Goal: Navigation & Orientation: Find specific page/section

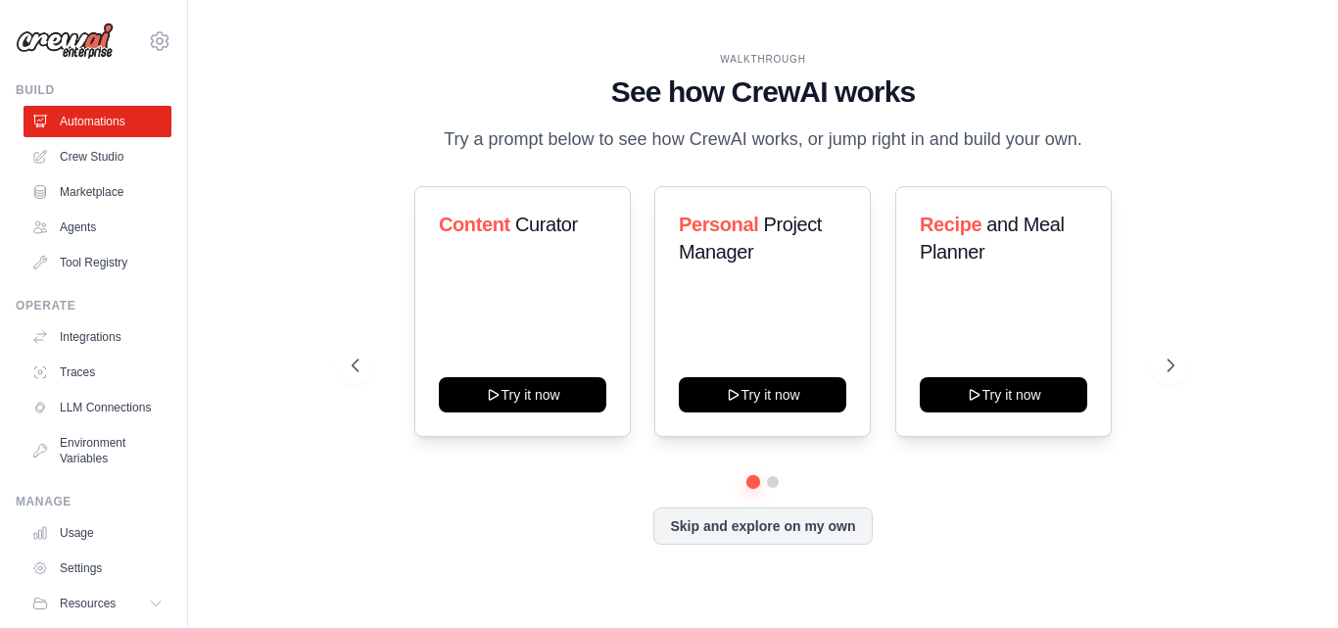
click at [636, 302] on div "Content Curator Try it now Personal Project Manager Try it now Recipe and Meal …" at bounding box center [763, 311] width 823 height 251
click at [1174, 371] on icon at bounding box center [1173, 366] width 20 height 20
click at [95, 44] on img at bounding box center [65, 41] width 98 height 37
click at [119, 119] on link "Automations" at bounding box center [99, 121] width 148 height 31
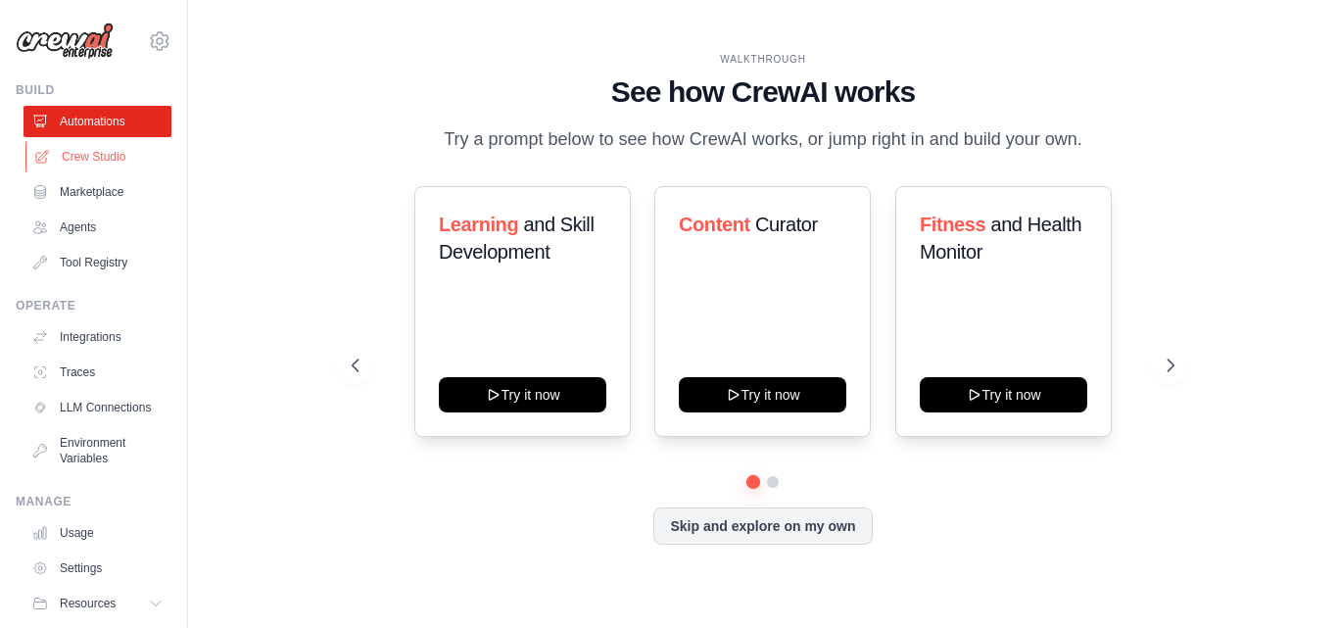
click at [63, 153] on link "Crew Studio" at bounding box center [99, 156] width 148 height 31
